Goal: Information Seeking & Learning: Learn about a topic

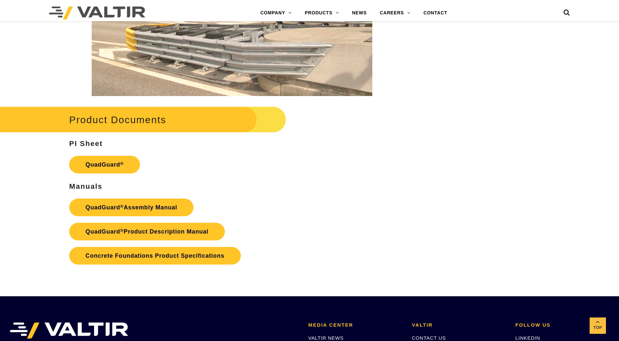
scroll to position [1305, 0]
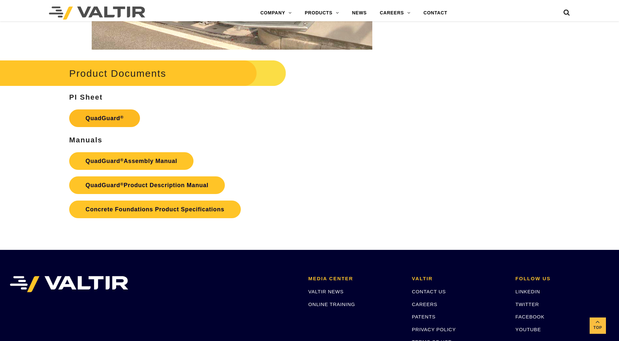
click at [95, 121] on link "QuadGuard ®" at bounding box center [104, 118] width 71 height 18
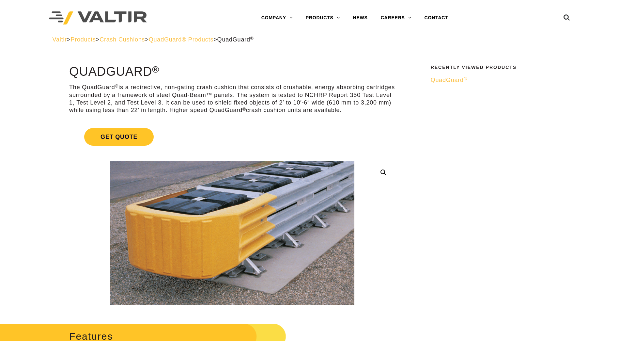
click at [209, 42] on span "QuadGuard® Products" at bounding box center [181, 39] width 65 height 7
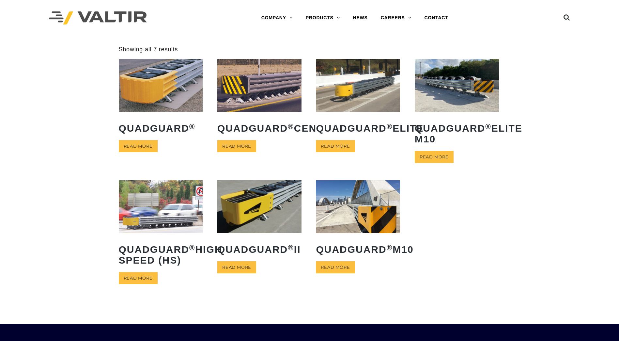
click at [153, 101] on img at bounding box center [161, 85] width 84 height 53
